Goal: Find specific page/section: Find specific page/section

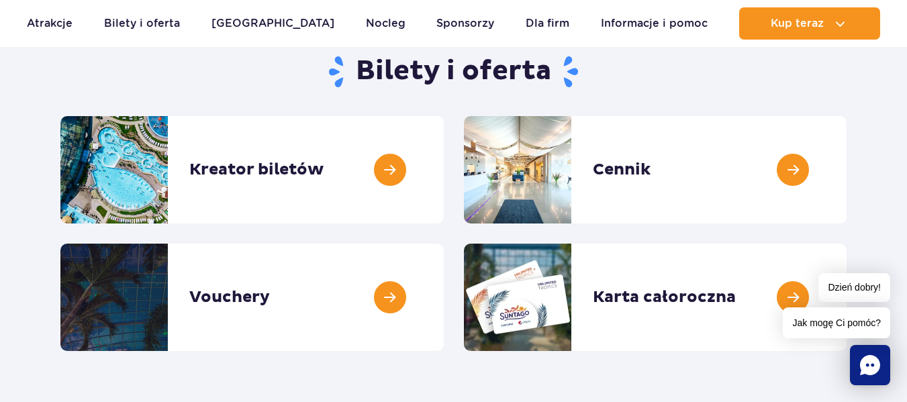
scroll to position [207, 0]
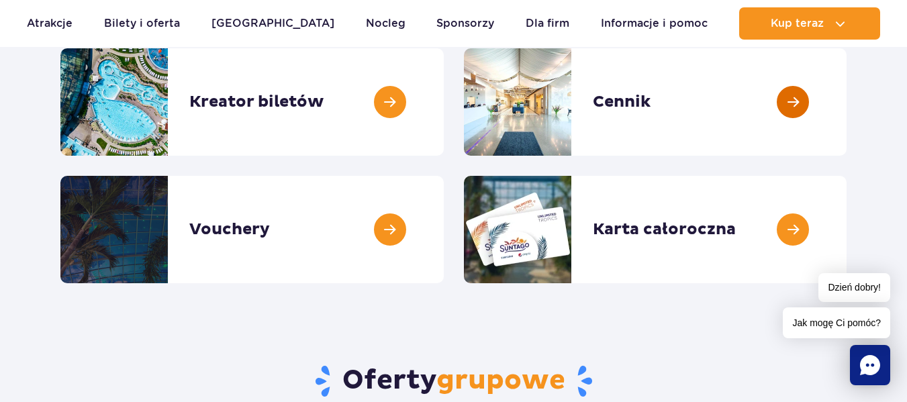
click at [846, 110] on link at bounding box center [846, 101] width 0 height 107
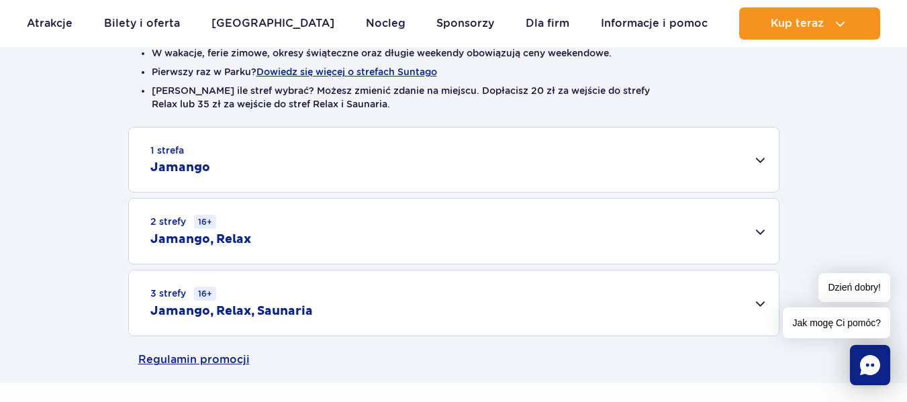
scroll to position [348, 0]
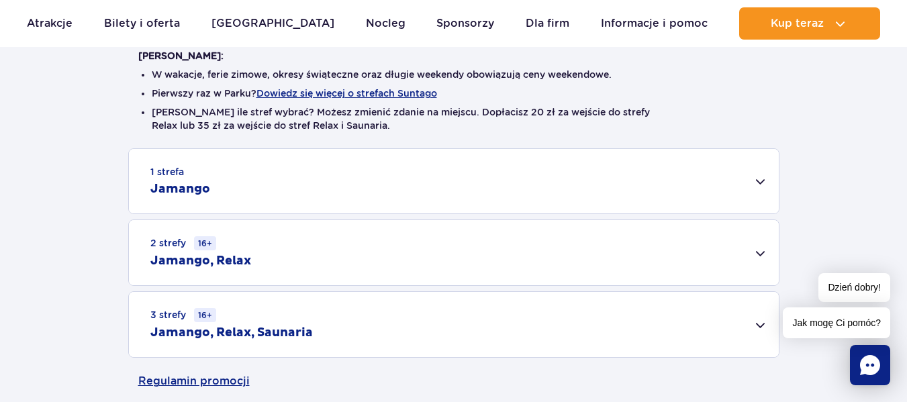
click at [520, 170] on div "1 strefa Jamango" at bounding box center [454, 181] width 650 height 64
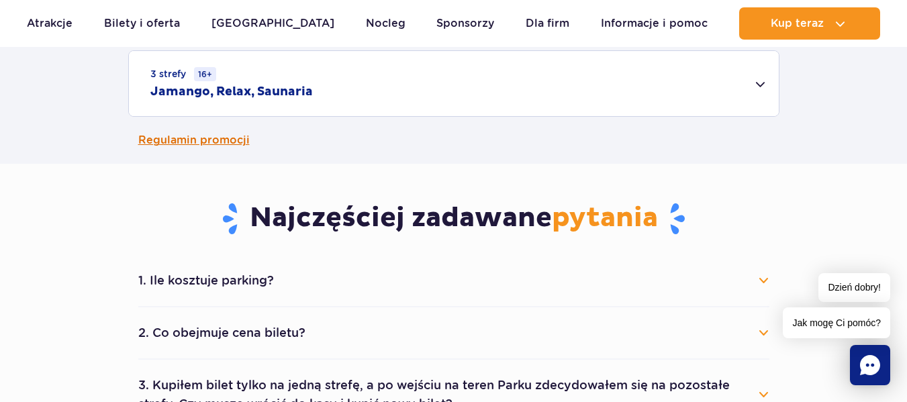
scroll to position [1053, 0]
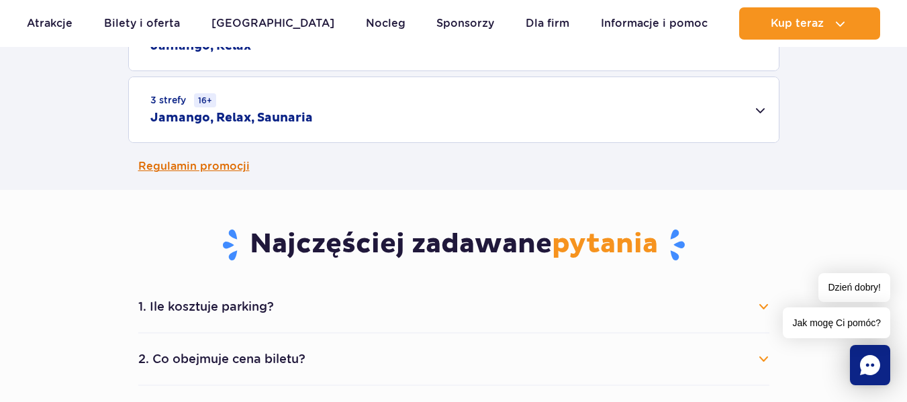
click at [522, 109] on div "3 strefy 16+ Jamango, Relax, Saunaria" at bounding box center [454, 109] width 650 height 65
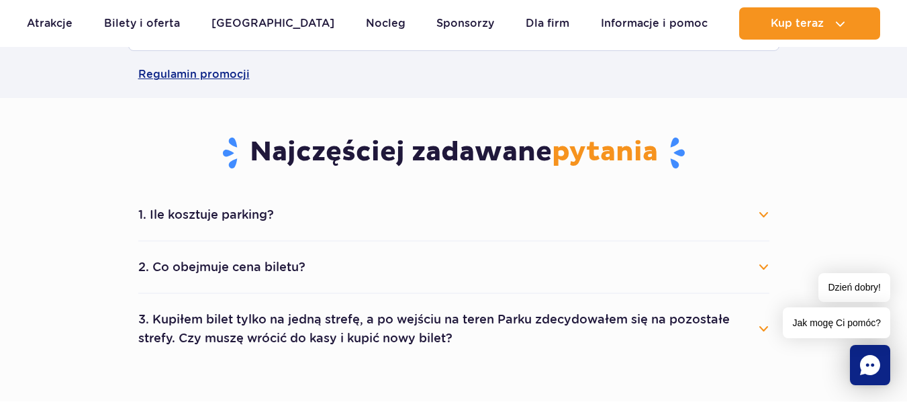
scroll to position [1467, 0]
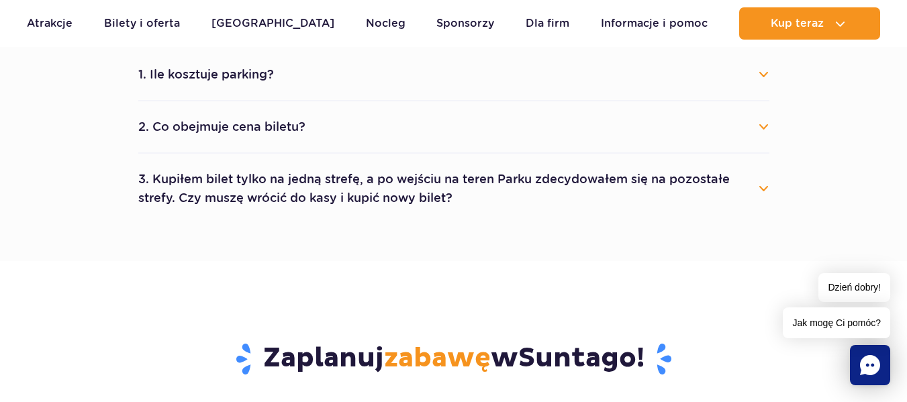
click at [482, 188] on button "3. Kupiłem bilet tylko na jedną strefę, a po wejściu na teren Parku zdecydowałe…" at bounding box center [453, 188] width 631 height 48
